Goal: Find contact information: Obtain details needed to contact an individual or organization

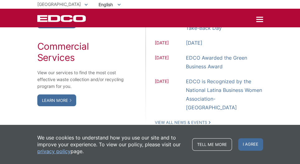
scroll to position [591, 0]
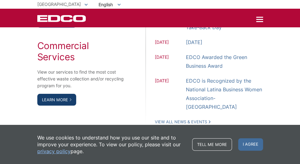
click at [65, 97] on link "Learn More" at bounding box center [56, 100] width 39 height 12
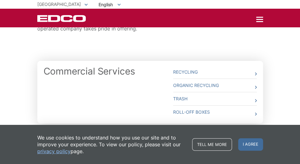
scroll to position [145, 0]
click at [242, 97] on link "Trash" at bounding box center [215, 98] width 84 height 13
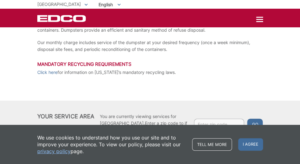
scroll to position [139, 0]
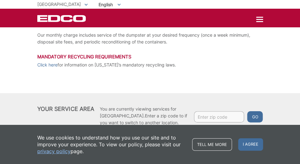
click at [206, 117] on input "Enter zip code" at bounding box center [219, 116] width 50 height 11
type input "92105"
click at [247, 111] on button "Go" at bounding box center [255, 116] width 16 height 11
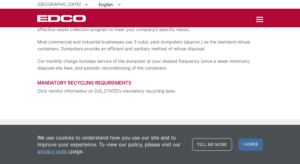
scroll to position [108, 0]
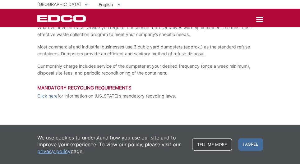
click at [226, 142] on link "Tell me more" at bounding box center [212, 144] width 40 height 12
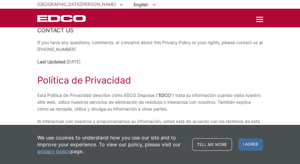
scroll to position [1389, 0]
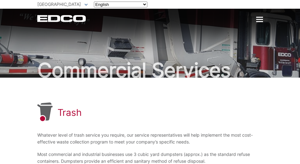
scroll to position [108, 0]
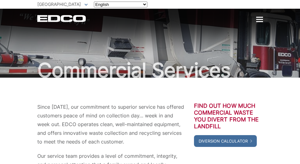
scroll to position [145, 0]
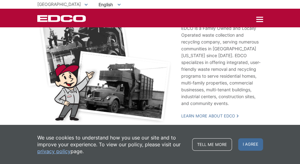
scroll to position [1199, 0]
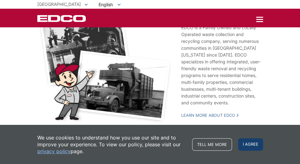
click at [251, 142] on span "I agree" at bounding box center [250, 144] width 25 height 12
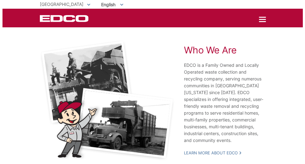
scroll to position [1157, 0]
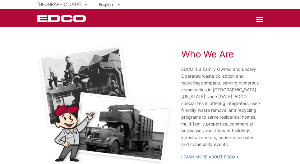
click at [259, 19] on div at bounding box center [259, 19] width 7 height 1
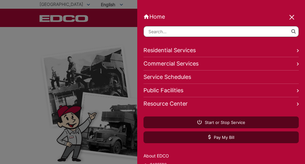
click at [281, 62] on link "Commercial Services" at bounding box center [220, 63] width 155 height 13
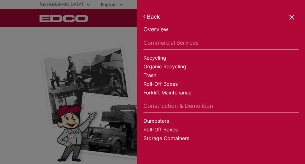
scroll to position [4, 0]
click at [151, 14] on link "Back" at bounding box center [220, 16] width 155 height 7
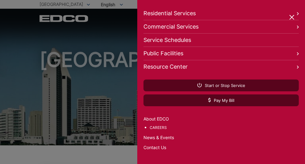
scroll to position [42, 0]
click at [159, 144] on link "Contact Us" at bounding box center [220, 147] width 155 height 7
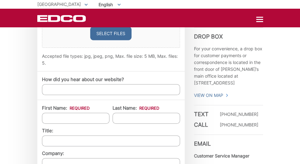
scroll to position [456, 0]
